Goal: Use online tool/utility: Utilize a website feature to perform a specific function

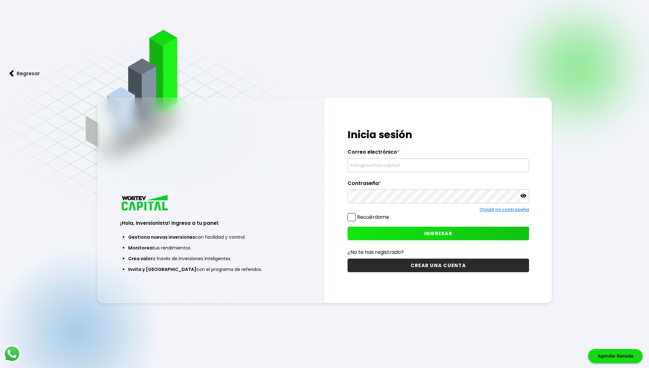
type input "[EMAIL_ADDRESS][DOMAIN_NAME]"
click at [394, 231] on button "INGRESAR" at bounding box center [439, 233] width 182 height 14
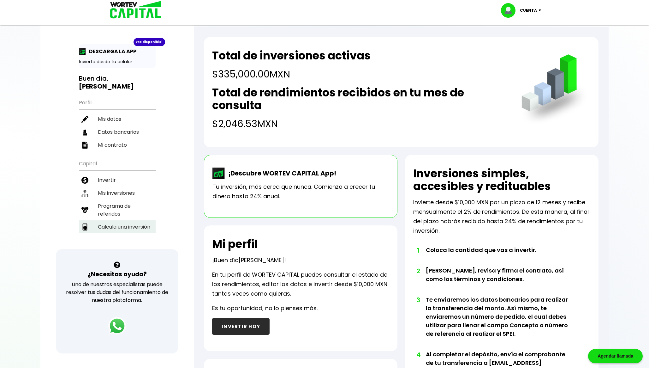
click at [113, 222] on li "Calcula una inversión" at bounding box center [117, 226] width 77 height 13
select select "1"
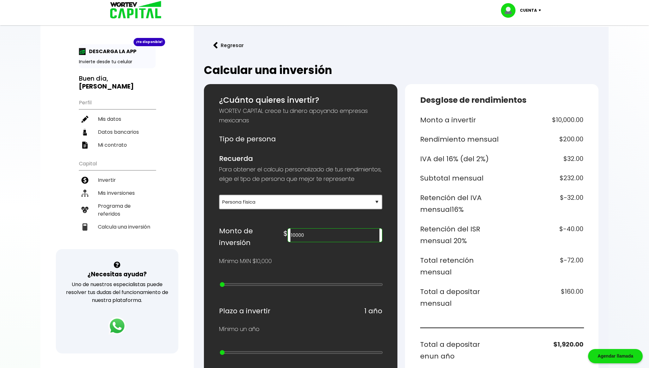
click at [354, 242] on input "10000" at bounding box center [334, 234] width 89 height 13
type input "230000"
click at [561, 284] on div "Monto a invertir $230,000.00 Rendimiento mensual $4,600.00 IVA del 16% (del 2%)…" at bounding box center [501, 330] width 163 height 433
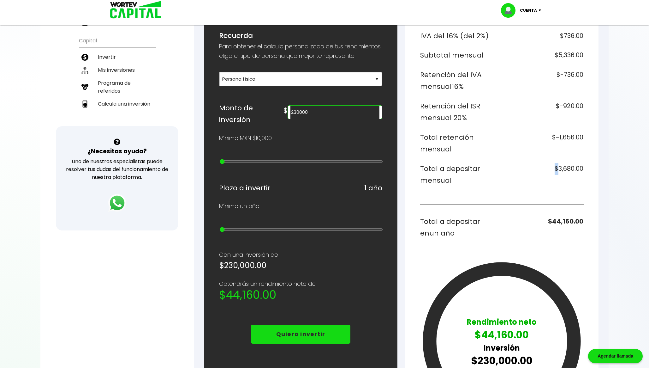
scroll to position [122, 0]
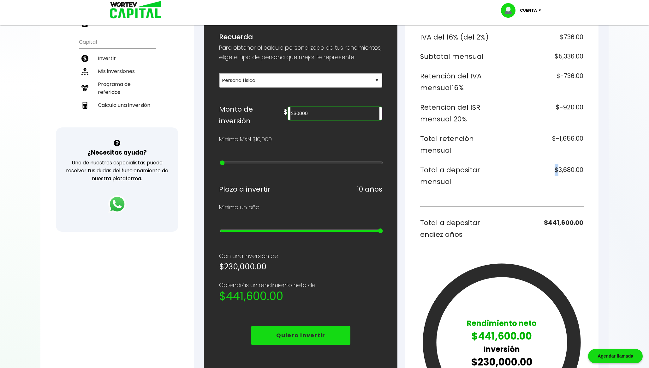
drag, startPoint x: 222, startPoint y: 231, endPoint x: 442, endPoint y: 229, distance: 220.4
click at [383, 229] on input "range" at bounding box center [301, 230] width 163 height 5
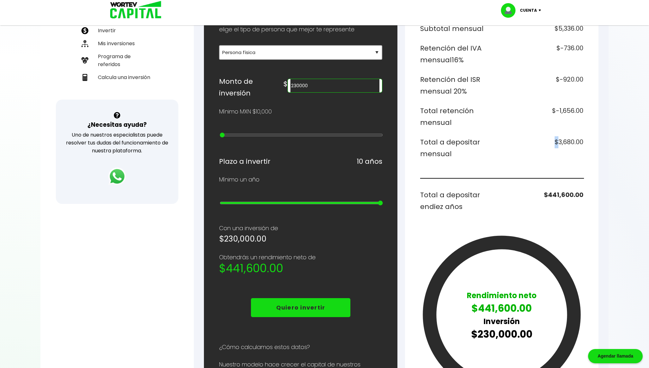
scroll to position [143, 0]
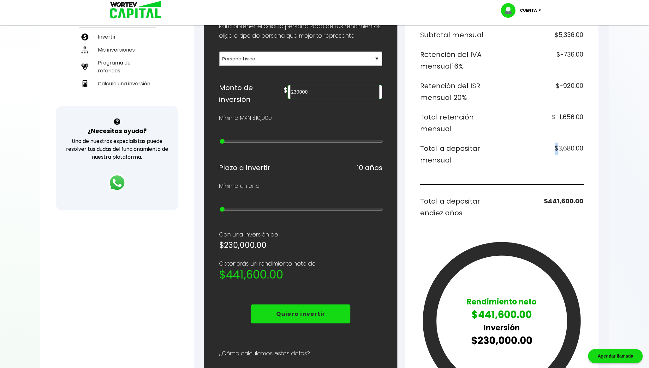
type input "1"
click at [228, 206] on input "range" at bounding box center [301, 208] width 163 height 5
drag, startPoint x: 225, startPoint y: 207, endPoint x: 216, endPoint y: 207, distance: 9.2
click at [220, 207] on input "range" at bounding box center [301, 208] width 163 height 5
click at [565, 145] on h6 "$3,680.00" at bounding box center [544, 154] width 79 height 24
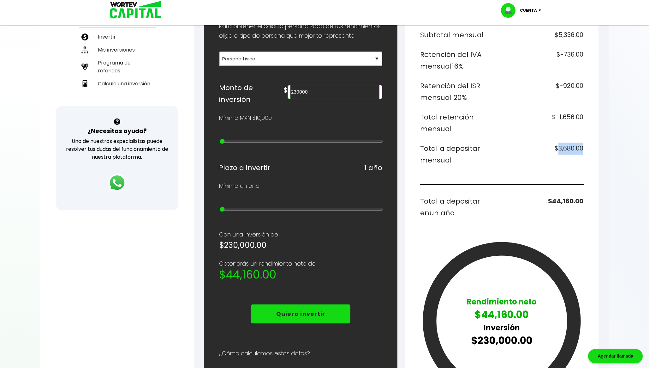
click at [565, 145] on h6 "$3,680.00" at bounding box center [544, 154] width 79 height 24
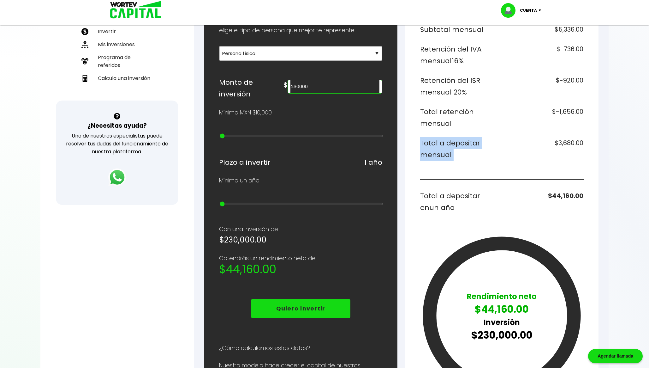
scroll to position [152, 0]
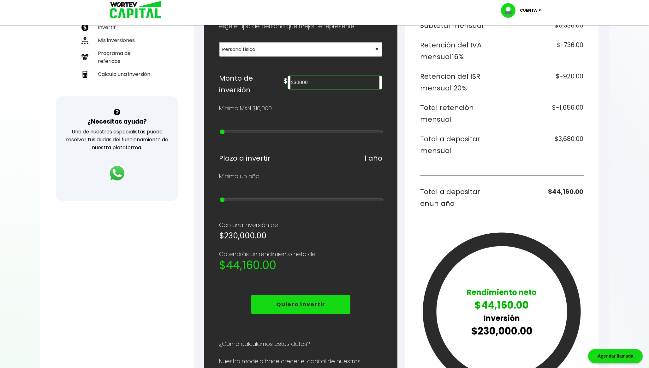
click at [554, 195] on h6 "$44,160.00" at bounding box center [544, 198] width 79 height 24
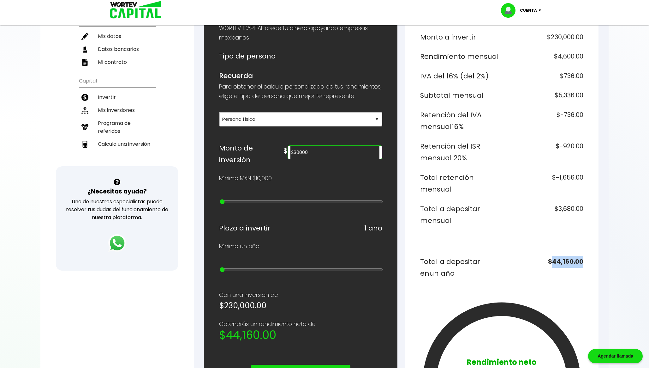
scroll to position [82, 0]
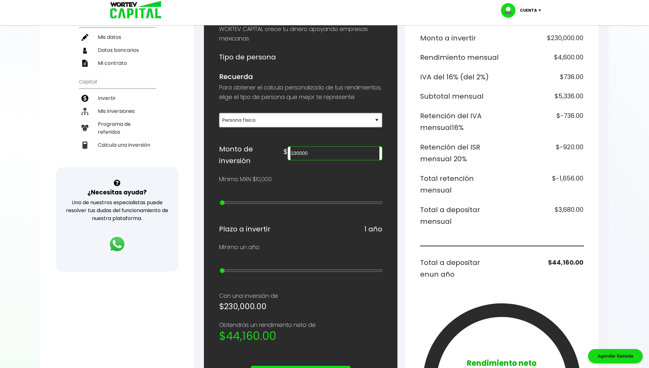
click at [456, 156] on h6 "Retención del ISR mensual 20%" at bounding box center [459, 153] width 79 height 24
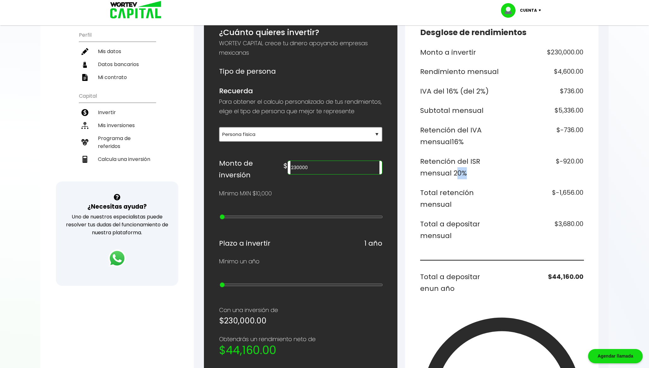
scroll to position [67, 0]
click at [457, 143] on h6 "Retención del IVA mensual 16%" at bounding box center [459, 136] width 79 height 24
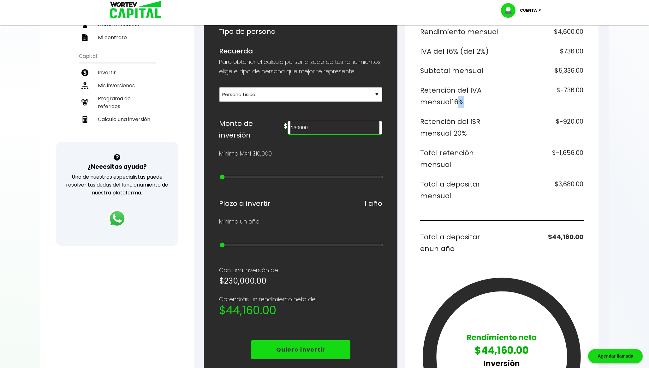
scroll to position [117, 0]
